Goal: Browse casually

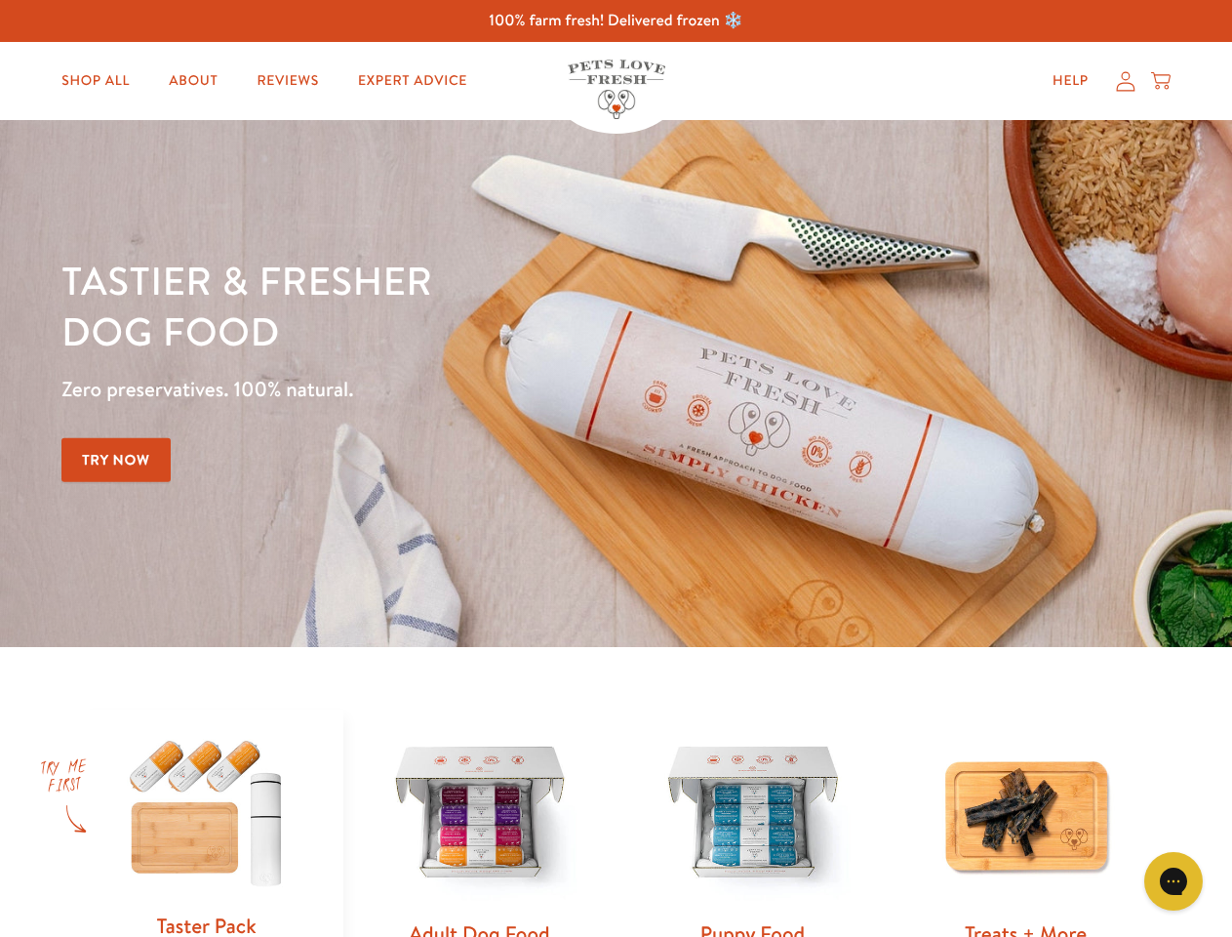
click at [616, 468] on div "Tastier & fresher dog food Zero preservatives. 100% natural. Try Now" at bounding box center [430, 384] width 739 height 258
click at [1174, 881] on icon "Gorgias live chat" at bounding box center [1173, 880] width 19 height 19
